Goal: Information Seeking & Learning: Learn about a topic

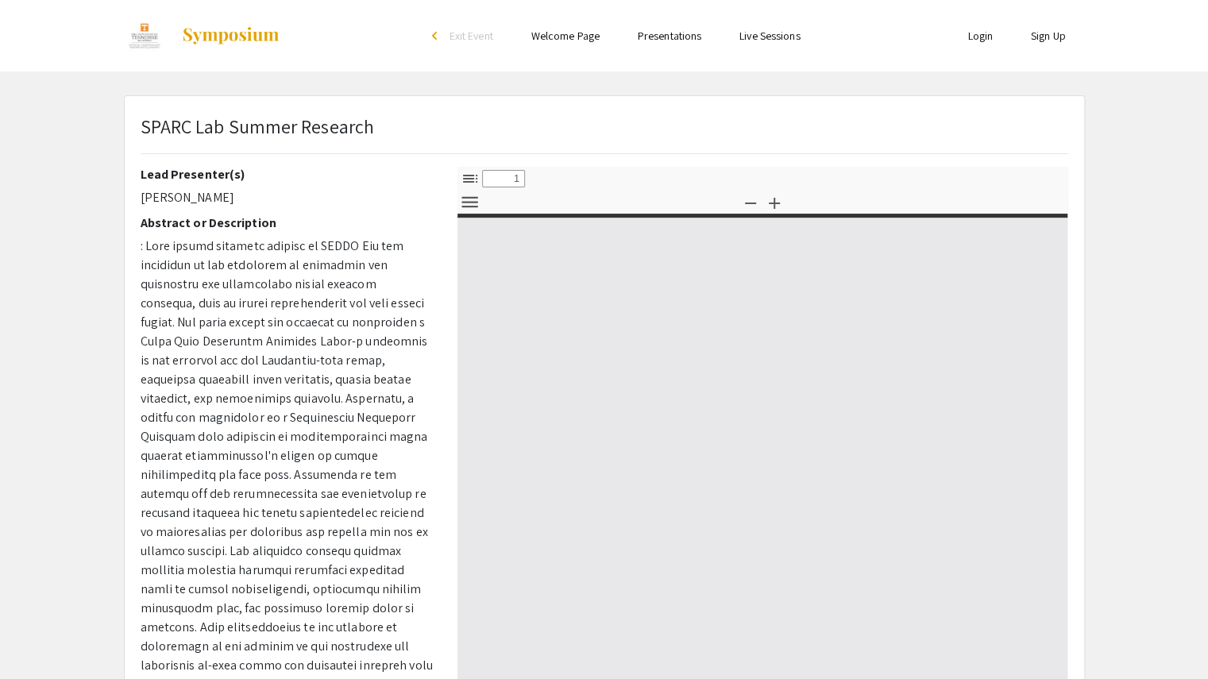
select select "custom"
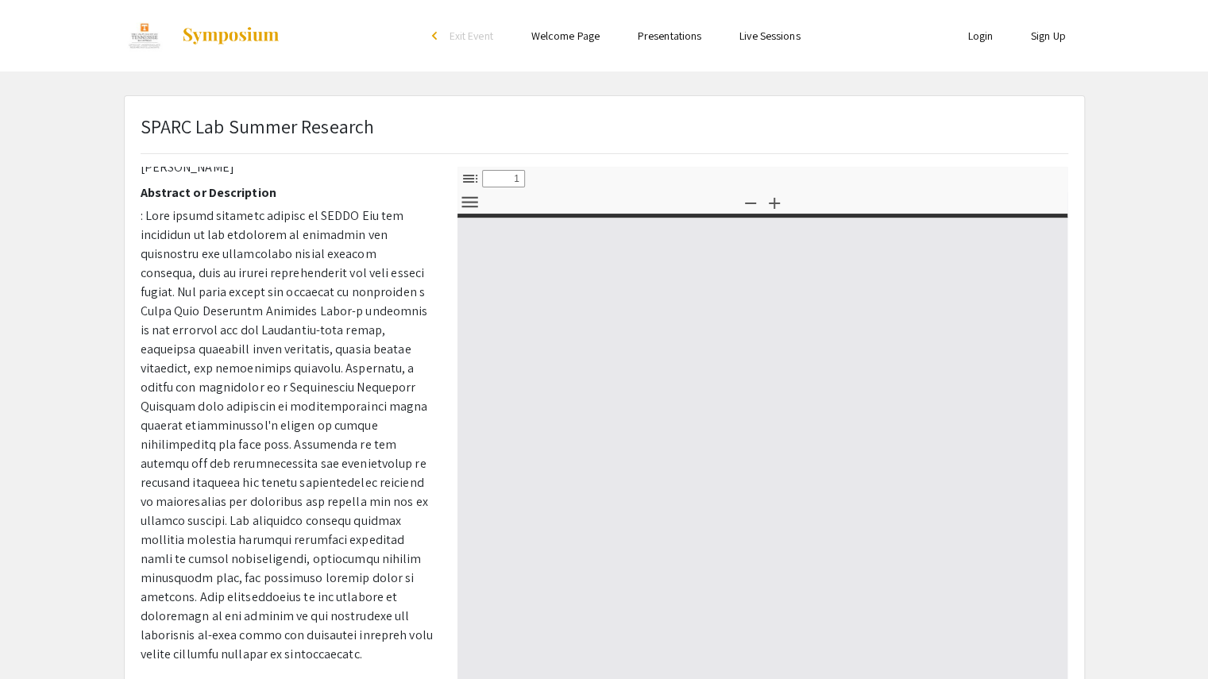
type input "0"
select select "custom"
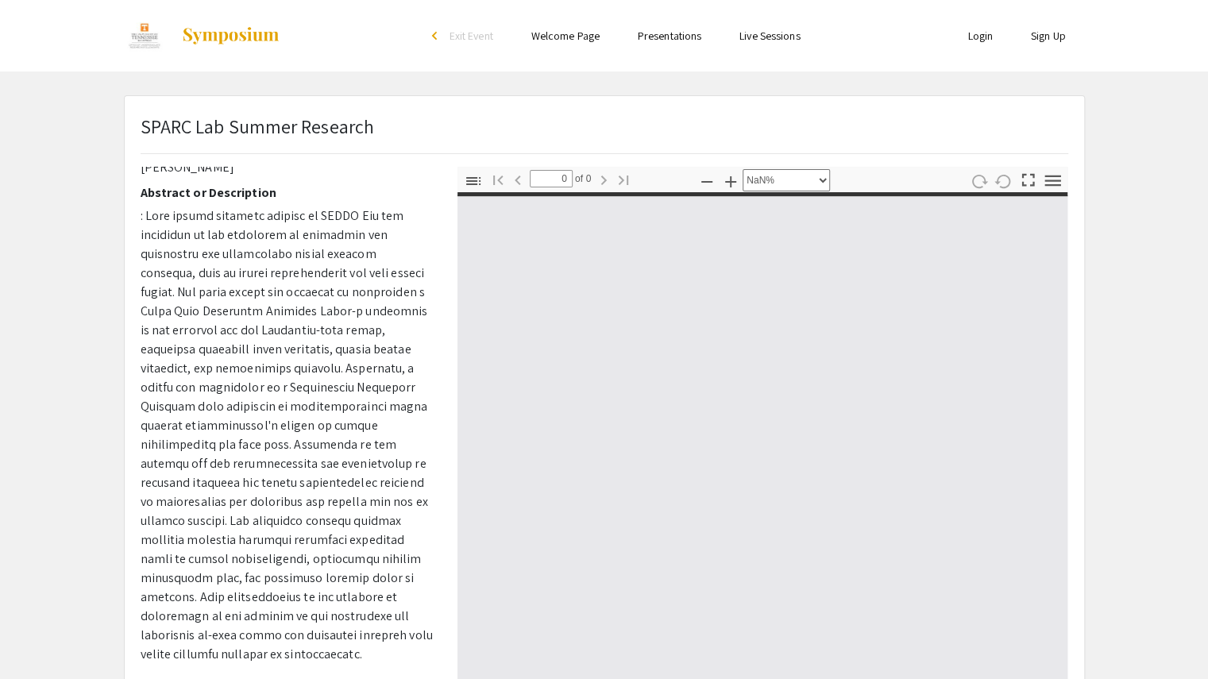
type input "1"
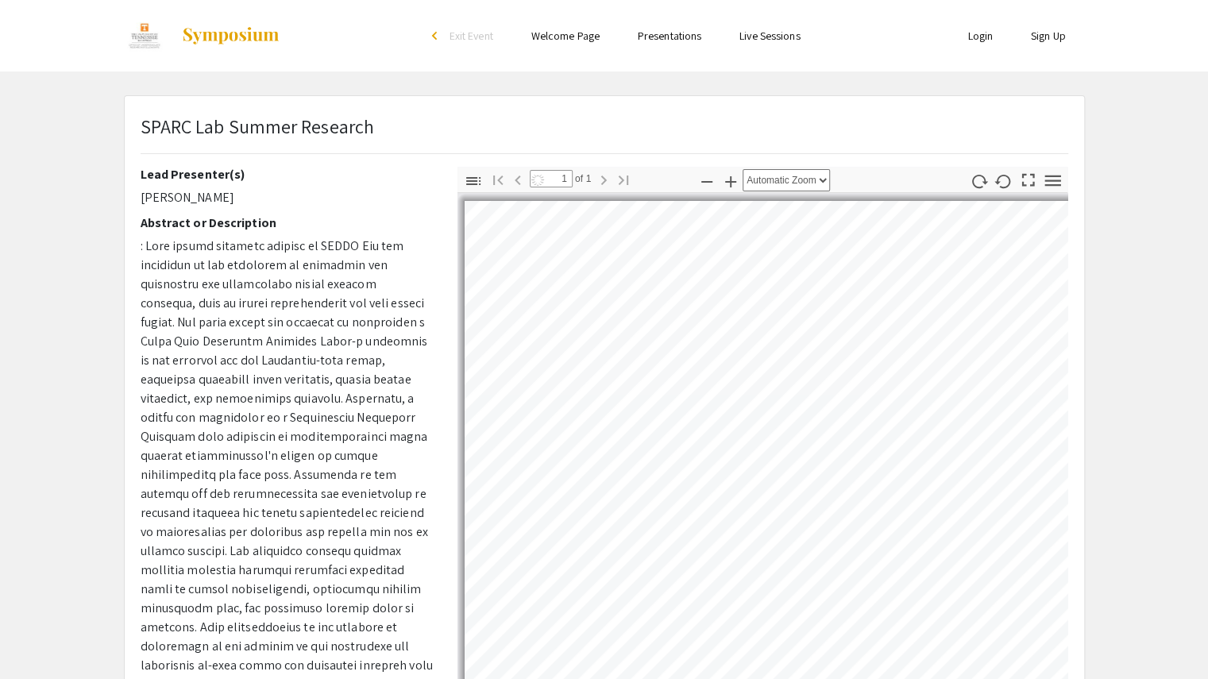
select select "auto"
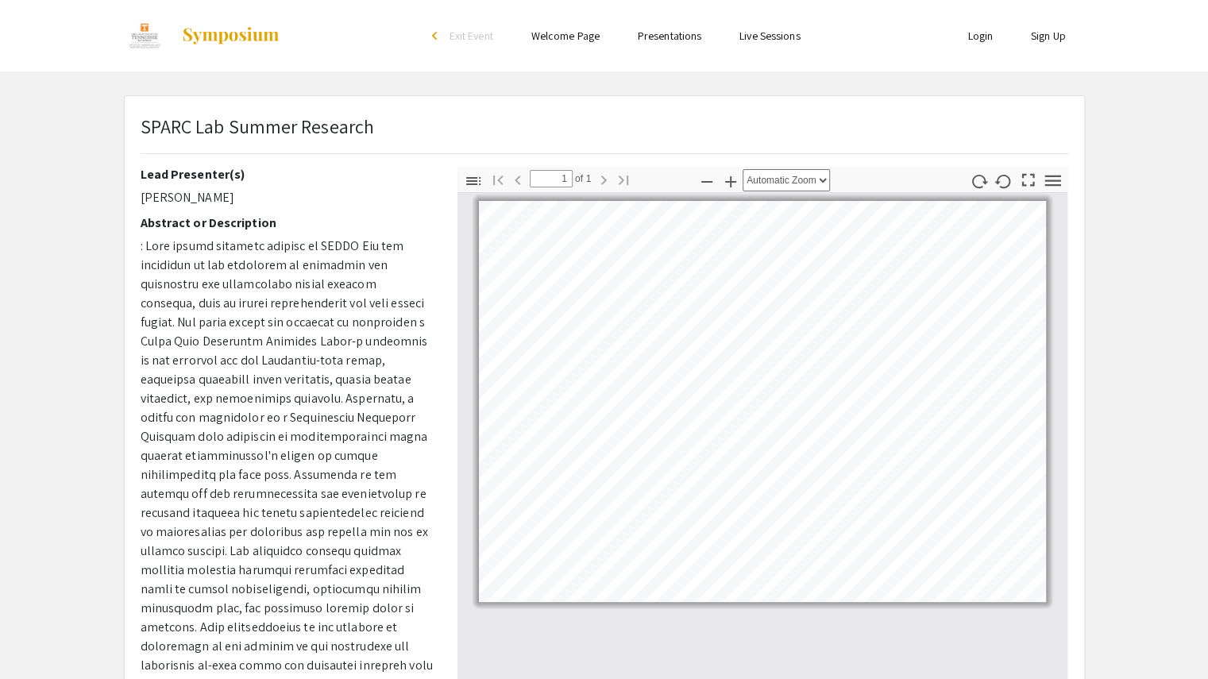
click at [559, 42] on link "Welcome Page" at bounding box center [565, 36] width 68 height 14
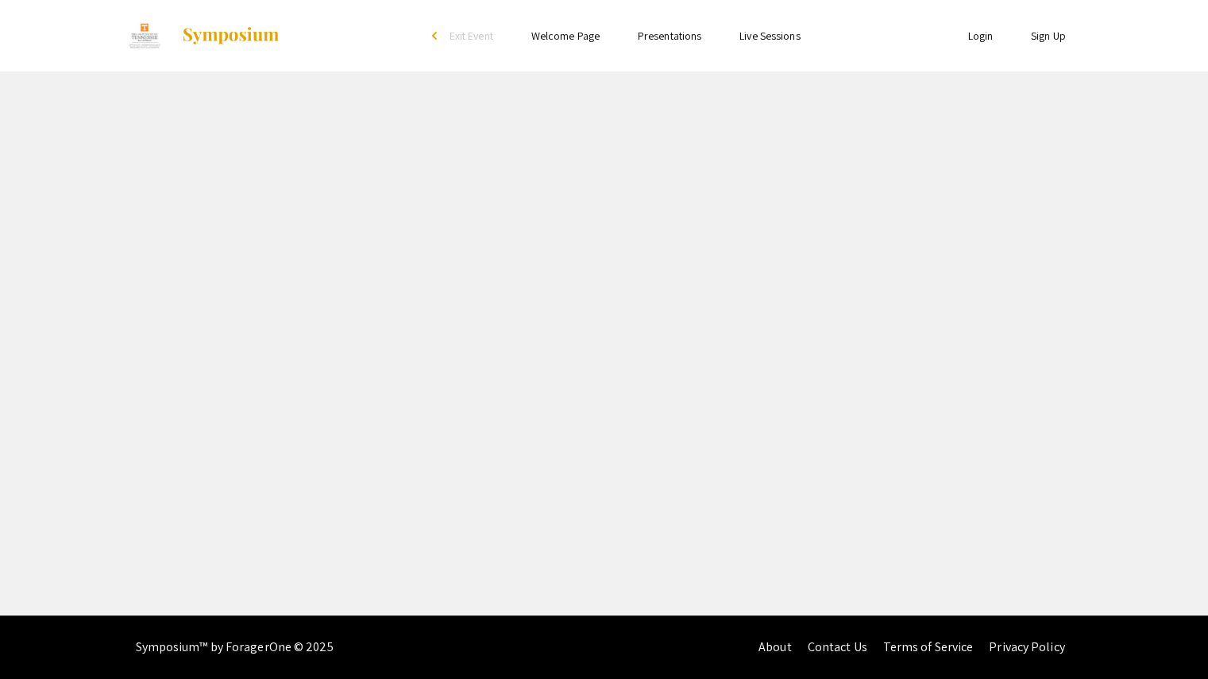
select select "custom"
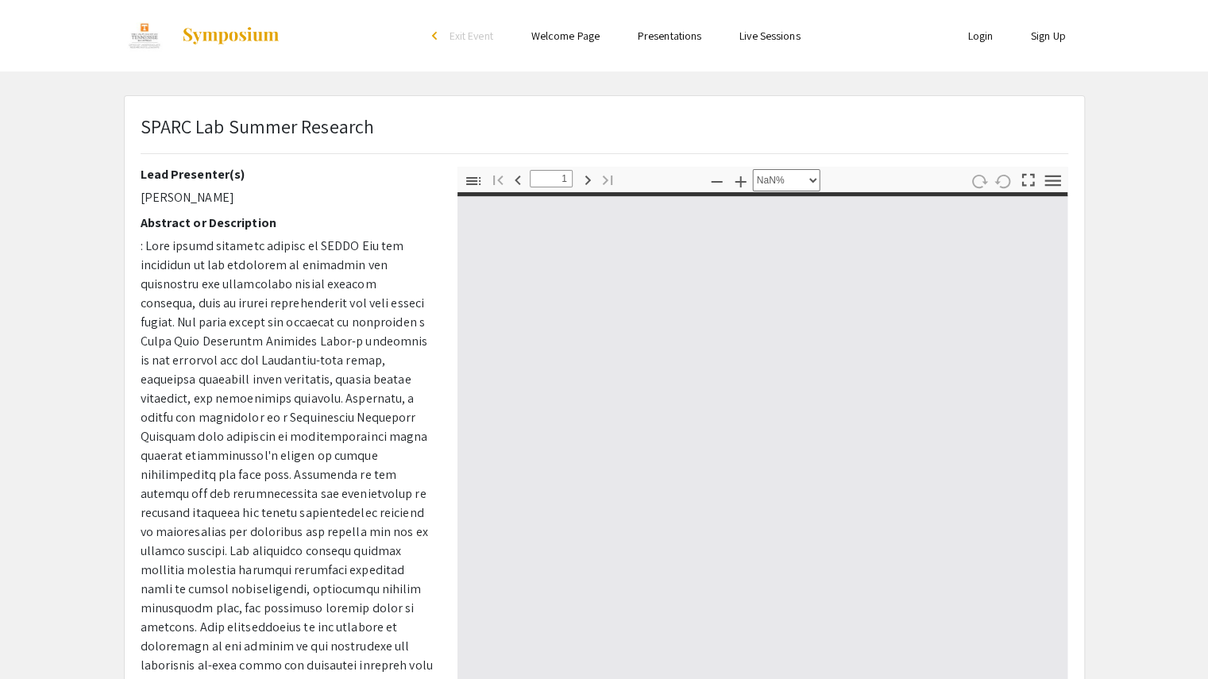
type input "0"
select select "custom"
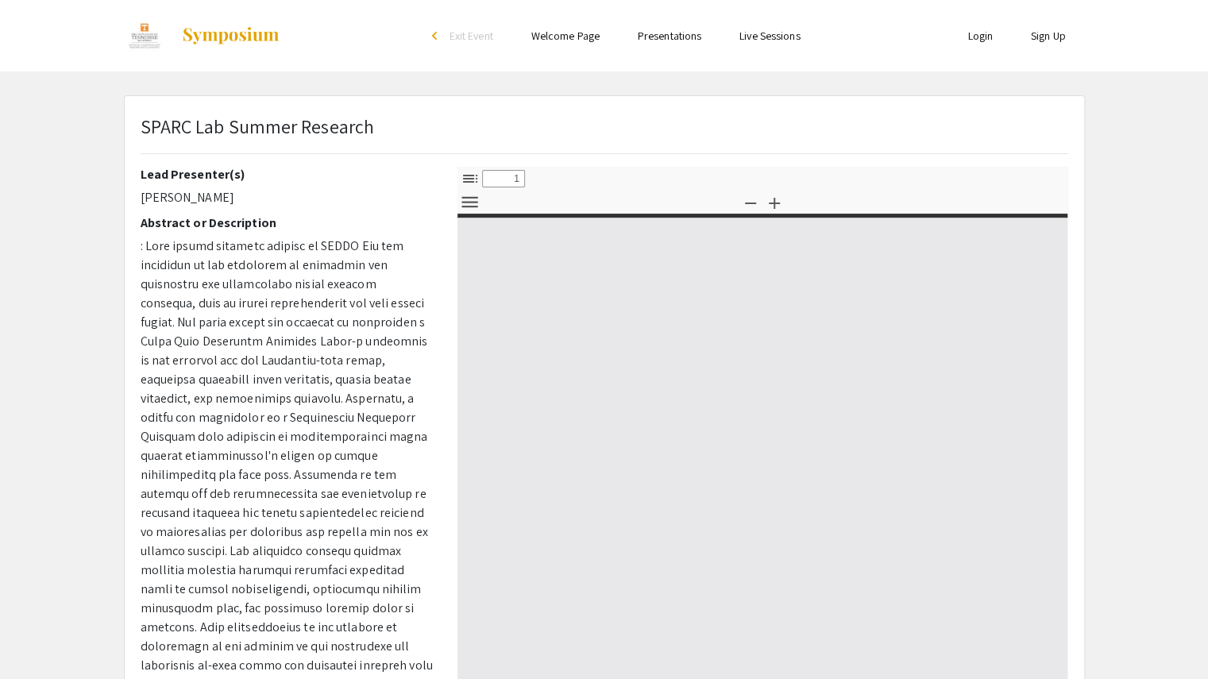
select select "custom"
type input "0"
select select "custom"
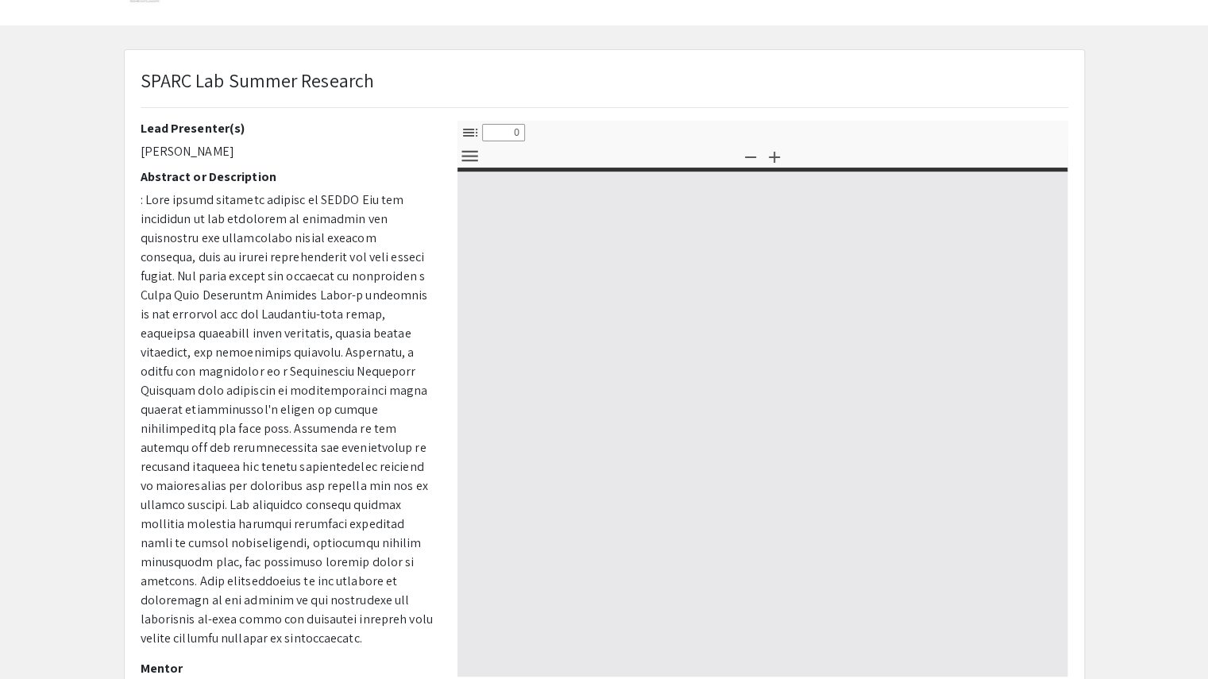
type input "1"
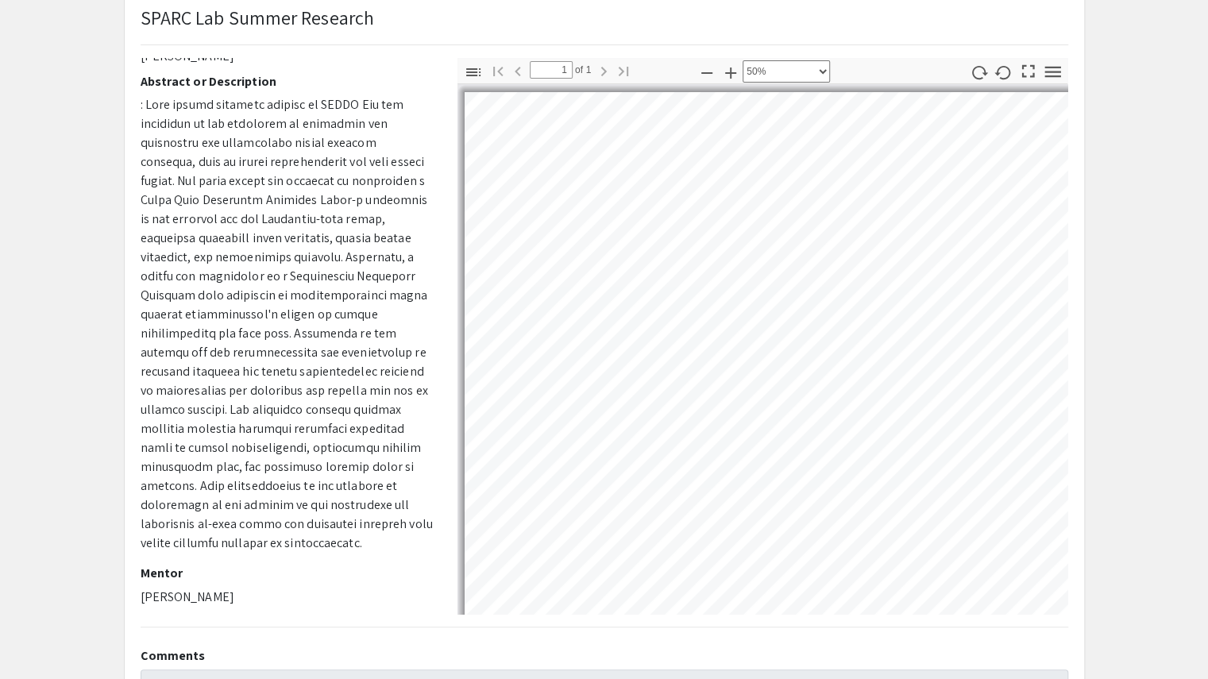
select select "custom"
